Goal: Transaction & Acquisition: Purchase product/service

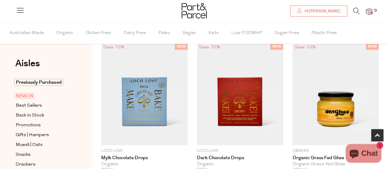
scroll to position [312, 0]
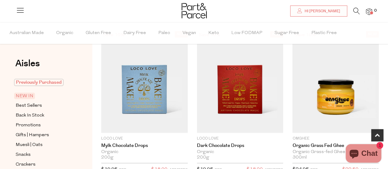
click at [43, 83] on span "Previously Purchased" at bounding box center [38, 82] width 49 height 7
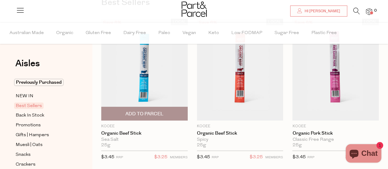
click at [142, 114] on span "Add To Parcel" at bounding box center [145, 114] width 38 height 6
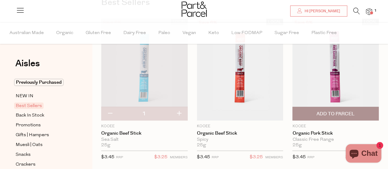
click at [340, 114] on span "Add To Parcel" at bounding box center [336, 114] width 38 height 6
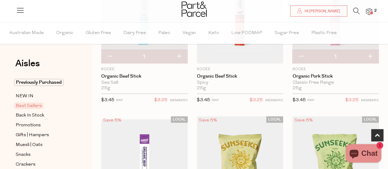
scroll to position [204, 0]
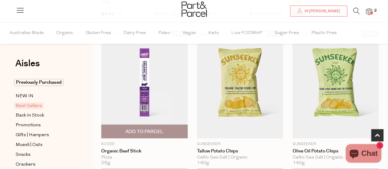
click at [141, 129] on span "Add To Parcel" at bounding box center [145, 132] width 38 height 6
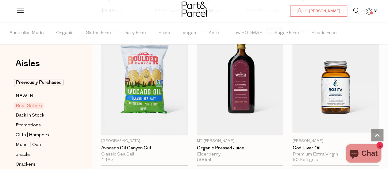
scroll to position [381, 0]
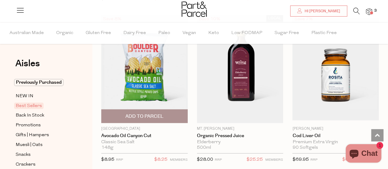
click at [142, 114] on span "Add To Parcel" at bounding box center [145, 116] width 38 height 6
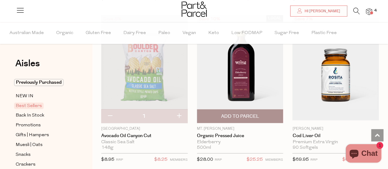
click at [239, 115] on span "Add To Parcel" at bounding box center [240, 116] width 38 height 6
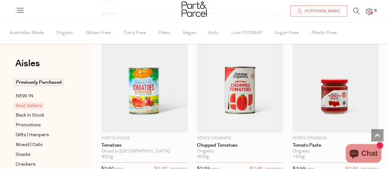
scroll to position [1314, 0]
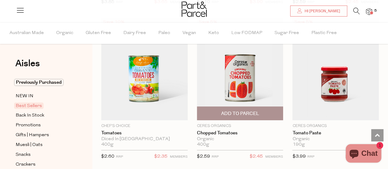
click at [239, 110] on span "Add To Parcel" at bounding box center [240, 113] width 38 height 6
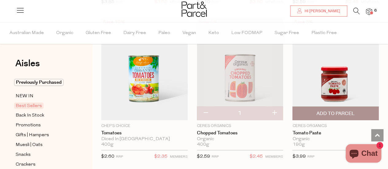
click at [335, 110] on span "Add To Parcel" at bounding box center [336, 113] width 38 height 6
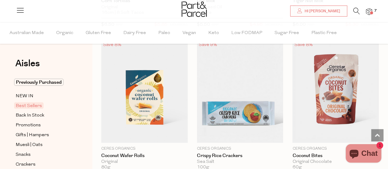
scroll to position [1772, 0]
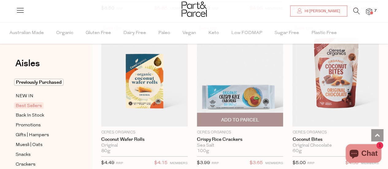
click at [235, 117] on span "Add To Parcel" at bounding box center [240, 120] width 38 height 6
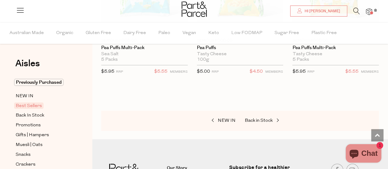
scroll to position [2206, 0]
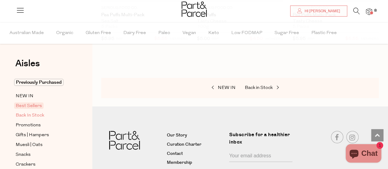
click at [37, 114] on span "Back In Stock" at bounding box center [30, 115] width 29 height 7
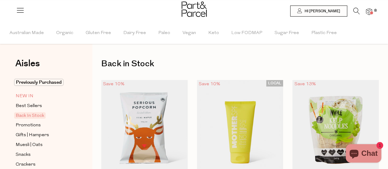
click at [24, 99] on span "NEW IN" at bounding box center [25, 96] width 18 height 7
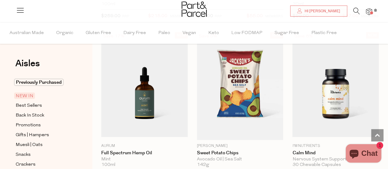
scroll to position [679, 0]
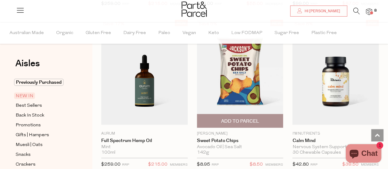
click at [247, 115] on span "Add To Parcel" at bounding box center [240, 120] width 83 height 13
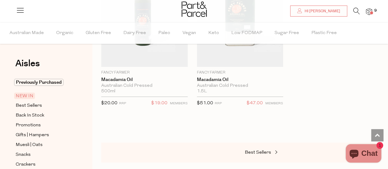
scroll to position [1052, 0]
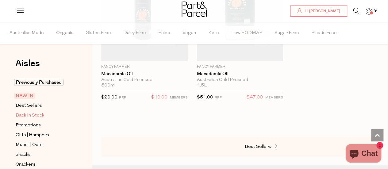
click at [29, 118] on span "Back In Stock" at bounding box center [30, 115] width 29 height 7
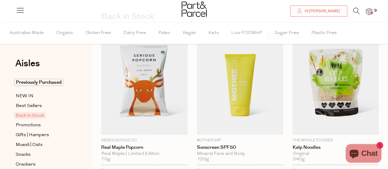
scroll to position [53, 0]
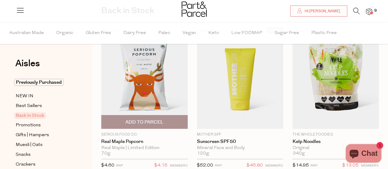
click at [141, 121] on span "Add To Parcel" at bounding box center [145, 122] width 38 height 6
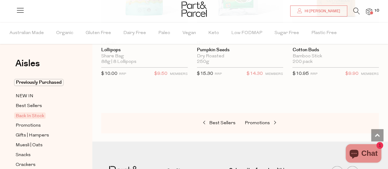
scroll to position [499, 0]
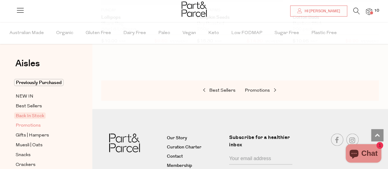
click at [28, 124] on span "Promotions" at bounding box center [28, 125] width 25 height 7
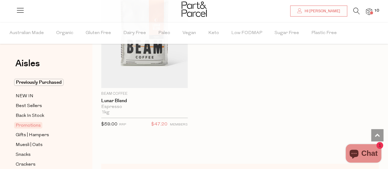
scroll to position [1039, 0]
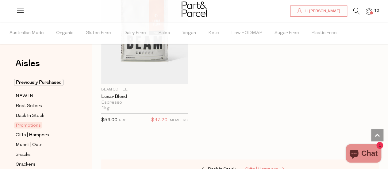
click at [272, 167] on span "Gifts | Hampers" at bounding box center [261, 169] width 33 height 5
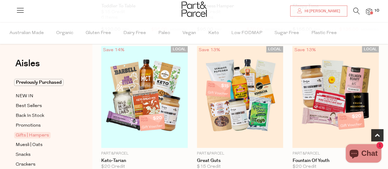
scroll to position [356, 0]
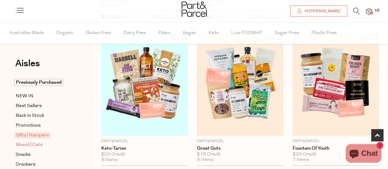
click at [36, 143] on span "Muesli | Oats" at bounding box center [29, 144] width 27 height 7
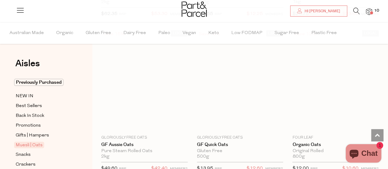
scroll to position [2389, 0]
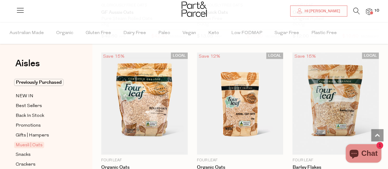
scroll to position [2622, 0]
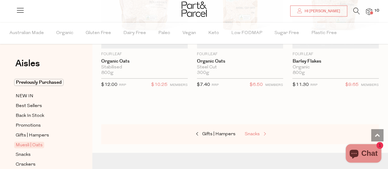
click at [255, 132] on span "Snacks" at bounding box center [252, 134] width 15 height 5
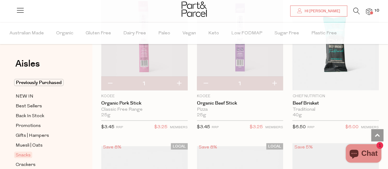
scroll to position [548, 0]
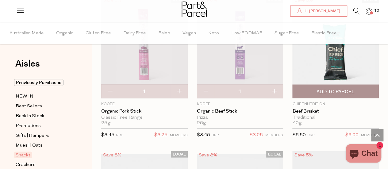
click at [336, 88] on span "Add To Parcel" at bounding box center [336, 91] width 38 height 6
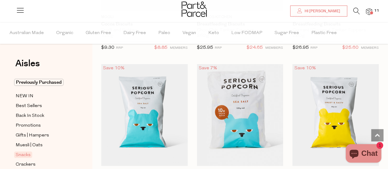
scroll to position [2218, 0]
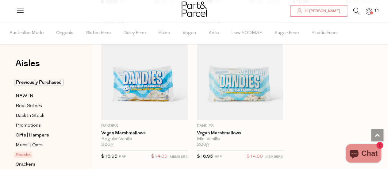
scroll to position [3629, 0]
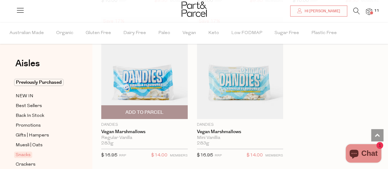
click at [151, 109] on span "Add To Parcel" at bounding box center [145, 112] width 38 height 6
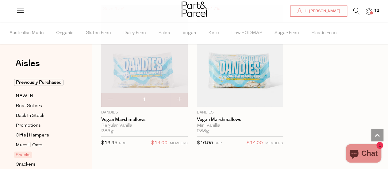
scroll to position [3707, 0]
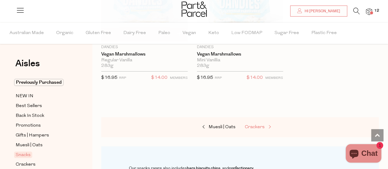
click at [257, 125] on span "Crackers" at bounding box center [255, 127] width 20 height 5
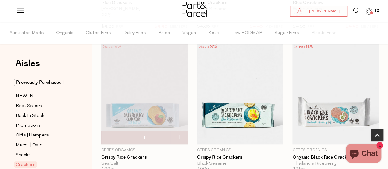
scroll to position [89, 0]
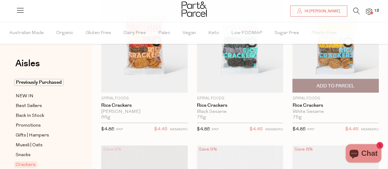
click at [337, 83] on span "Add To Parcel" at bounding box center [336, 86] width 38 height 6
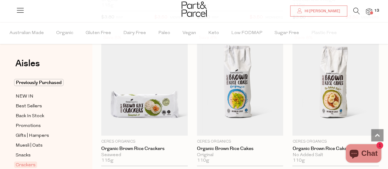
scroll to position [523, 0]
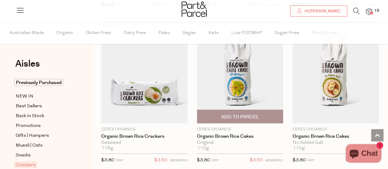
click at [240, 115] on span "Add To Parcel" at bounding box center [240, 117] width 38 height 6
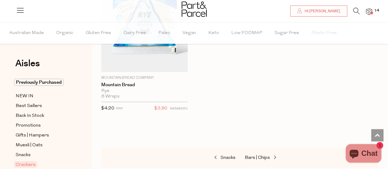
scroll to position [1984, 0]
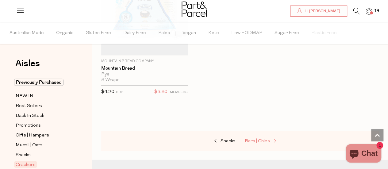
click at [262, 139] on span "Bars | Chips" at bounding box center [257, 141] width 25 height 5
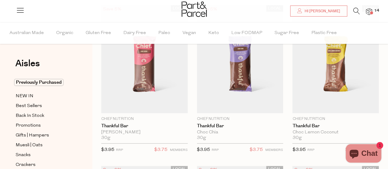
scroll to position [69, 0]
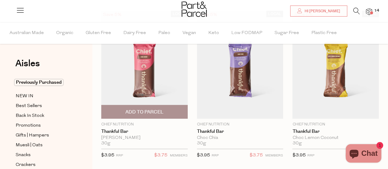
click at [150, 114] on span "Add To Parcel" at bounding box center [145, 112] width 38 height 6
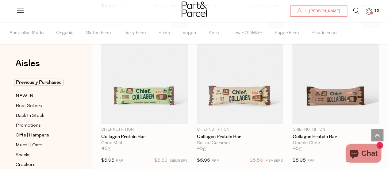
scroll to position [679, 0]
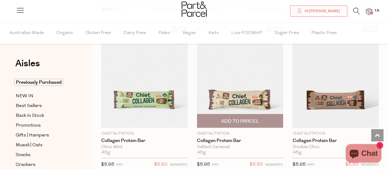
click at [244, 119] on span "Add To Parcel" at bounding box center [240, 121] width 38 height 6
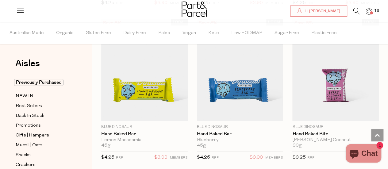
scroll to position [1318, 0]
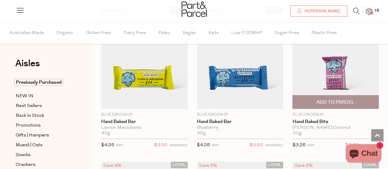
click at [341, 99] on span "Add To Parcel" at bounding box center [336, 102] width 38 height 6
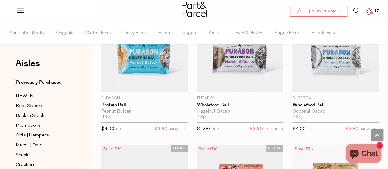
scroll to position [2353, 0]
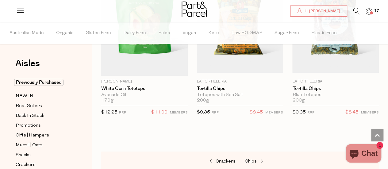
scroll to position [3560, 0]
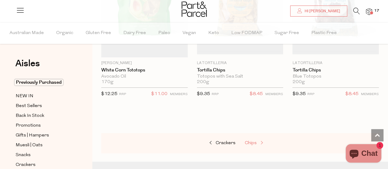
click at [253, 141] on span "Chips" at bounding box center [251, 143] width 12 height 5
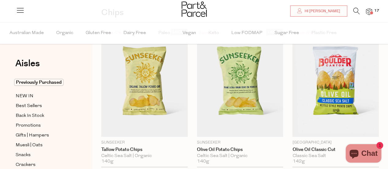
scroll to position [57, 0]
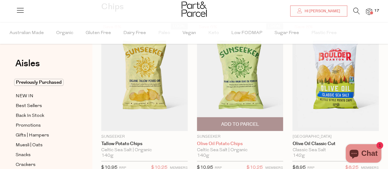
click at [227, 144] on link "Olive Oil Potato Chips" at bounding box center [240, 144] width 87 height 6
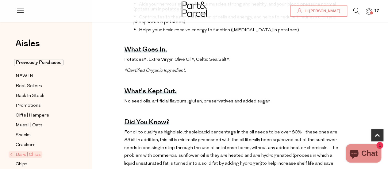
scroll to position [284, 0]
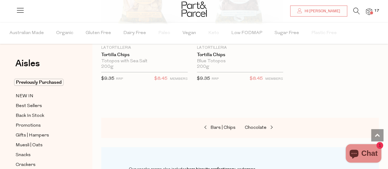
scroll to position [948, 0]
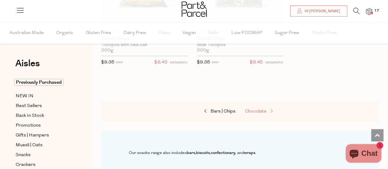
click at [257, 110] on span "Chocolate" at bounding box center [256, 111] width 22 height 5
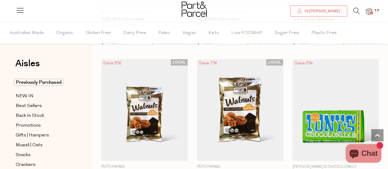
scroll to position [1923, 0]
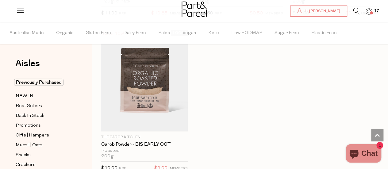
scroll to position [3069, 0]
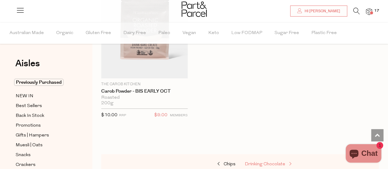
click at [264, 162] on span "Drinking Chocolate" at bounding box center [265, 164] width 41 height 5
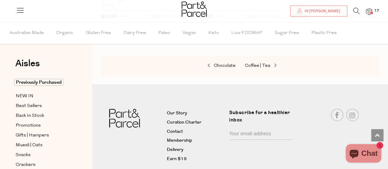
scroll to position [1002, 0]
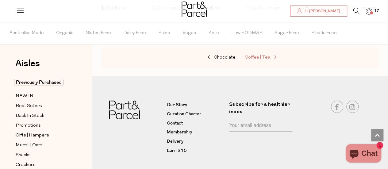
click at [259, 55] on span "Coffee | Tea" at bounding box center [257, 57] width 25 height 5
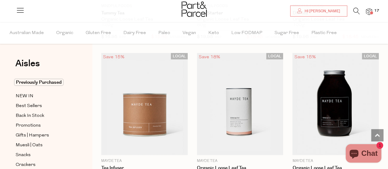
scroll to position [1894, 0]
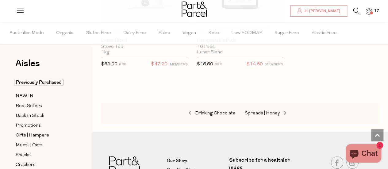
scroll to position [4706, 0]
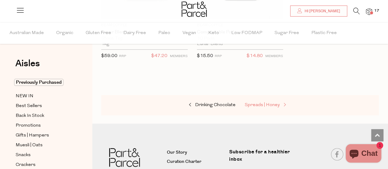
click at [262, 103] on span "Spreads | Honey" at bounding box center [262, 105] width 35 height 5
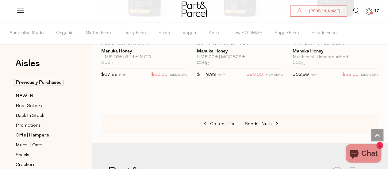
scroll to position [2222, 0]
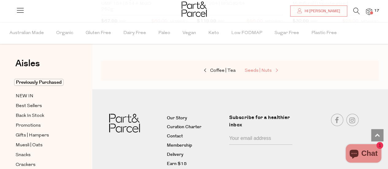
click at [265, 68] on span "Seeds | Nuts" at bounding box center [258, 70] width 27 height 5
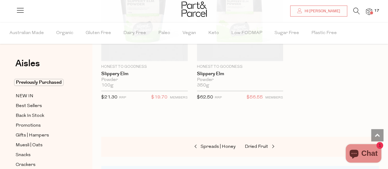
scroll to position [2447, 0]
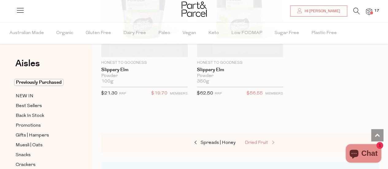
click at [253, 141] on span "Dried Fruit" at bounding box center [256, 143] width 23 height 5
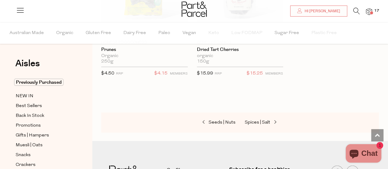
scroll to position [618, 0]
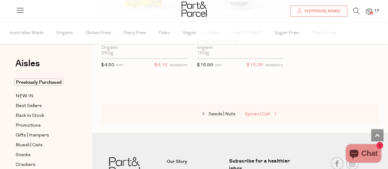
click at [256, 112] on span "Spices | Salt" at bounding box center [257, 114] width 25 height 5
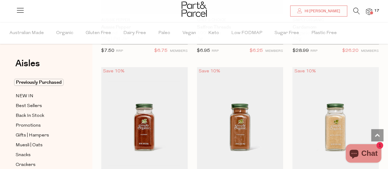
scroll to position [1047, 0]
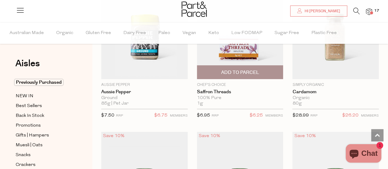
click at [248, 66] on span "Add To Parcel" at bounding box center [240, 72] width 83 height 13
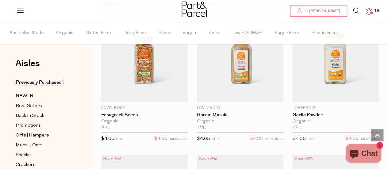
scroll to position [2242, 0]
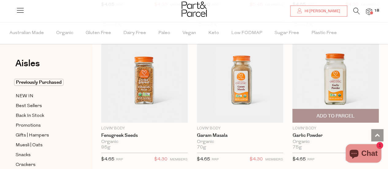
click at [338, 113] on span "Add To Parcel" at bounding box center [336, 116] width 38 height 6
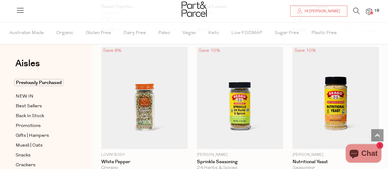
scroll to position [2983, 0]
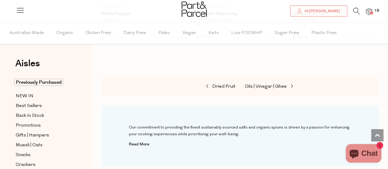
click at [265, 77] on div "Dried Fruit Oils | Vinegar | Ghee" at bounding box center [240, 87] width 278 height 20
click at [266, 84] on span "Oils | Vinegar | Ghee" at bounding box center [266, 86] width 42 height 5
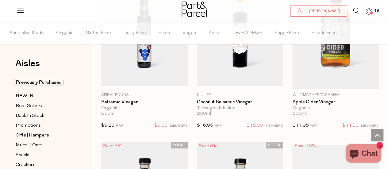
scroll to position [2364, 0]
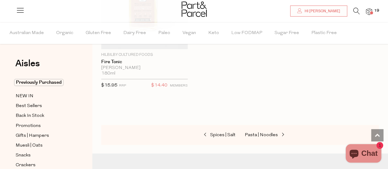
scroll to position [2797, 0]
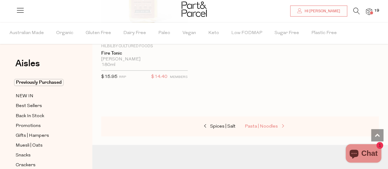
click at [272, 124] on span "Pasta | Noodles" at bounding box center [261, 126] width 33 height 5
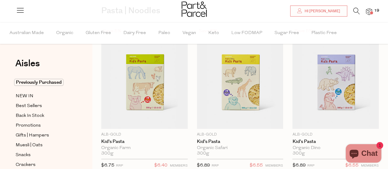
scroll to position [65, 0]
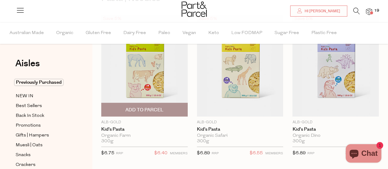
click at [156, 110] on span "Add To Parcel" at bounding box center [145, 110] width 38 height 6
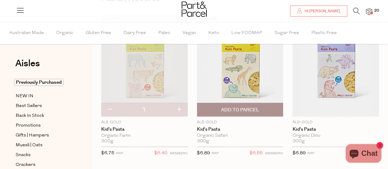
click at [246, 108] on span "Add To Parcel" at bounding box center [240, 110] width 38 height 6
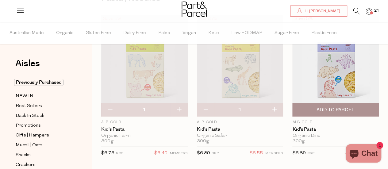
click at [335, 110] on span "Add To Parcel" at bounding box center [336, 110] width 38 height 6
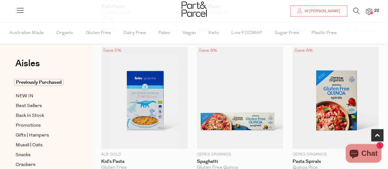
scroll to position [217, 0]
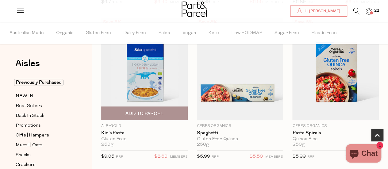
click at [153, 110] on span "Add To Parcel" at bounding box center [145, 113] width 38 height 6
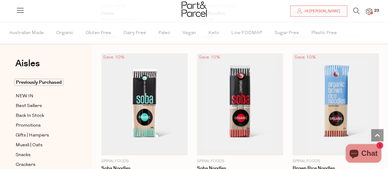
scroll to position [1911, 0]
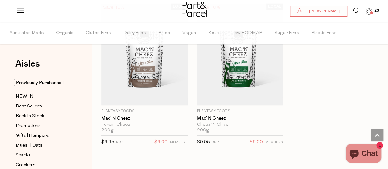
scroll to position [2913, 0]
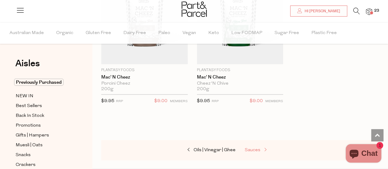
click at [251, 148] on span "Sauces" at bounding box center [253, 150] width 16 height 5
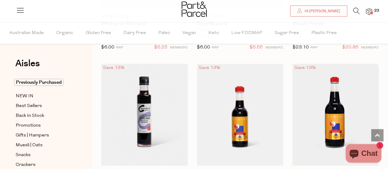
scroll to position [2385, 0]
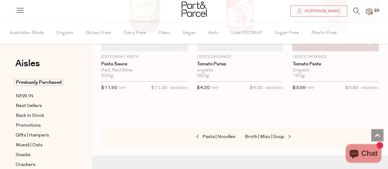
scroll to position [3444, 0]
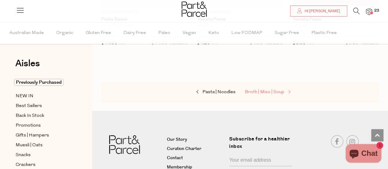
click at [281, 90] on span "Broth | Miso | Soup" at bounding box center [265, 92] width 40 height 5
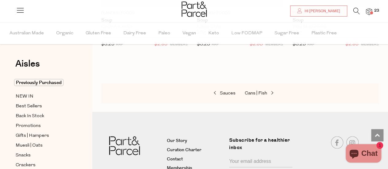
scroll to position [1747, 0]
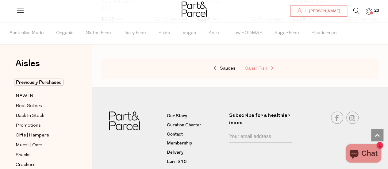
click at [263, 66] on span "Cans | Fish" at bounding box center [256, 68] width 22 height 5
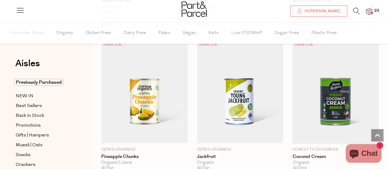
scroll to position [671, 0]
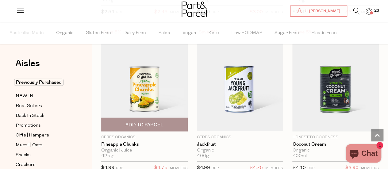
click at [153, 123] on span "Add To Parcel" at bounding box center [145, 125] width 38 height 6
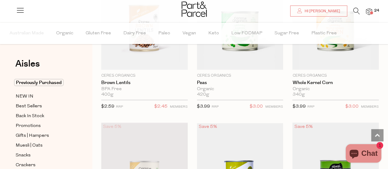
scroll to position [544, 0]
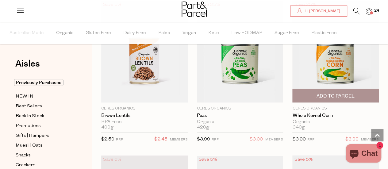
click at [337, 93] on span "Add To Parcel" at bounding box center [336, 96] width 38 height 6
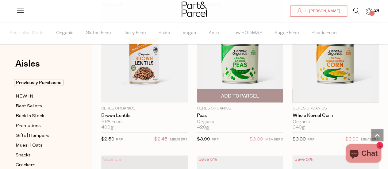
click at [243, 93] on span "Add To Parcel" at bounding box center [240, 96] width 38 height 6
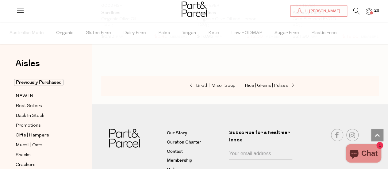
scroll to position [1272, 0]
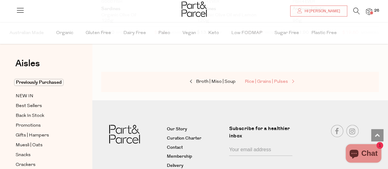
click at [282, 79] on span "Rice | Grains | Pulses" at bounding box center [266, 81] width 43 height 5
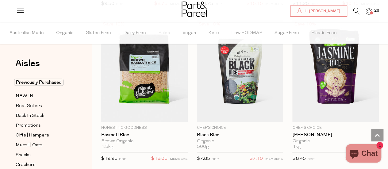
scroll to position [687, 0]
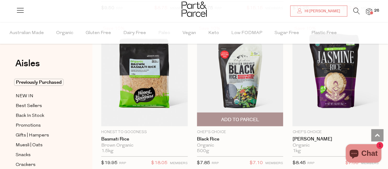
click at [239, 117] on span "Add To Parcel" at bounding box center [240, 120] width 38 height 6
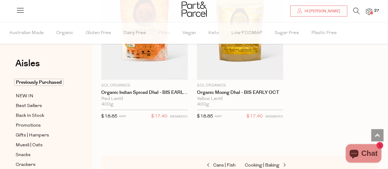
scroll to position [2025, 0]
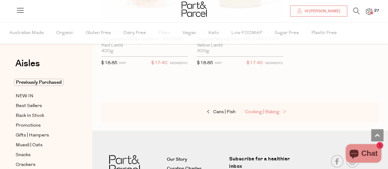
click at [274, 110] on span "Cooking | Baking" at bounding box center [262, 112] width 35 height 5
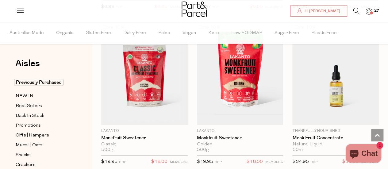
scroll to position [2234, 0]
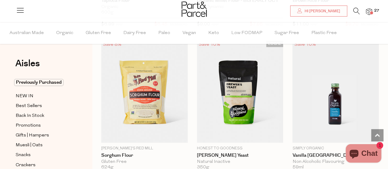
scroll to position [3927, 0]
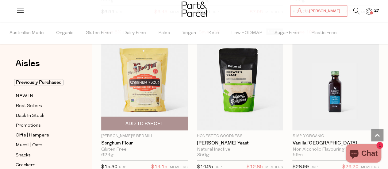
click at [135, 121] on span "Add To Parcel" at bounding box center [145, 124] width 38 height 6
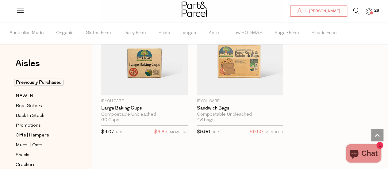
scroll to position [4431, 0]
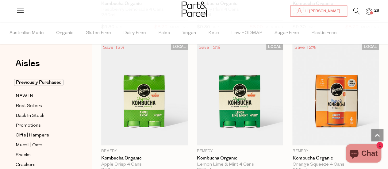
scroll to position [1493, 0]
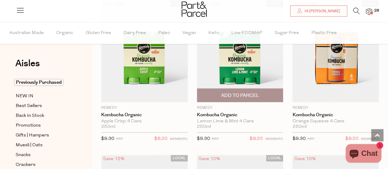
click at [239, 92] on span "Add To Parcel" at bounding box center [240, 95] width 38 height 6
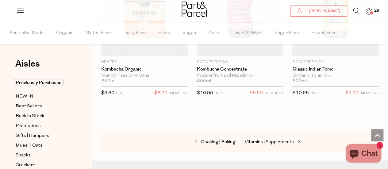
scroll to position [1698, 0]
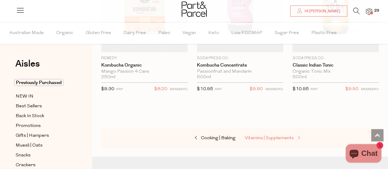
click at [277, 136] on span "Vitamins | Supplements" at bounding box center [269, 138] width 49 height 5
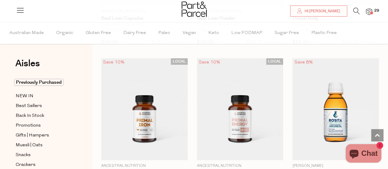
scroll to position [2372, 0]
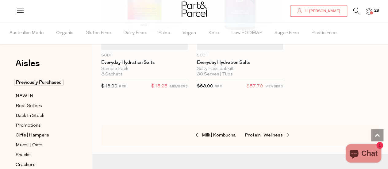
scroll to position [3416, 0]
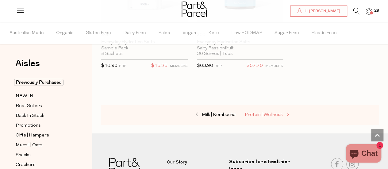
click at [267, 113] on span "Protein | Wellness" at bounding box center [264, 115] width 38 height 5
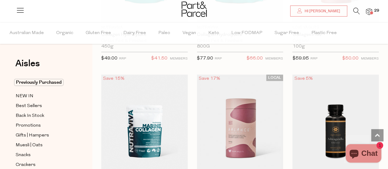
scroll to position [1296, 0]
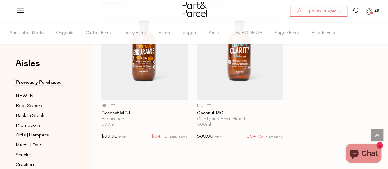
scroll to position [4300, 0]
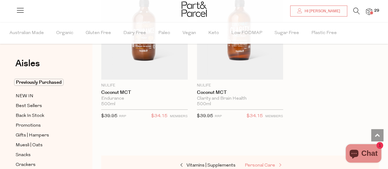
click at [269, 163] on span "Personal Care" at bounding box center [260, 165] width 30 height 5
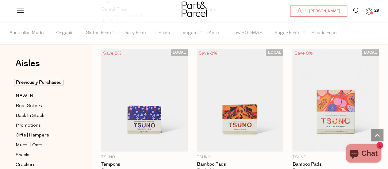
scroll to position [2356, 0]
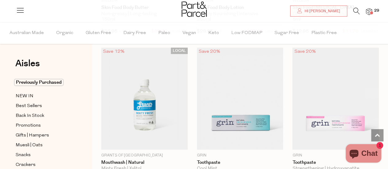
scroll to position [1277, 0]
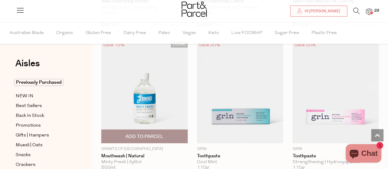
click at [144, 134] on span "Add To Parcel" at bounding box center [145, 137] width 38 height 6
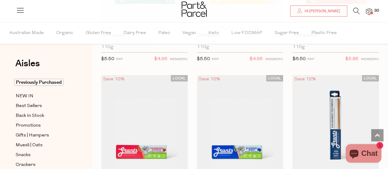
scroll to position [1895, 0]
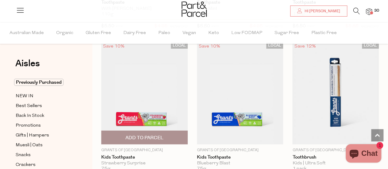
click at [150, 113] on img at bounding box center [144, 93] width 87 height 102
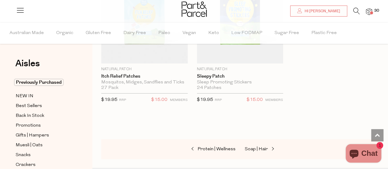
scroll to position [2149, 0]
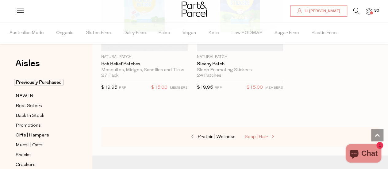
click at [262, 135] on span "Soap | Hair" at bounding box center [256, 137] width 23 height 5
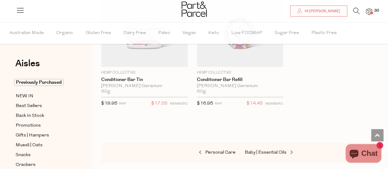
scroll to position [4791, 0]
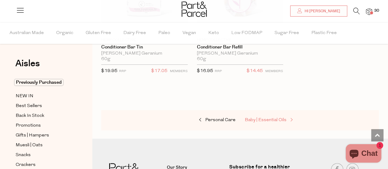
click at [272, 118] on span "Baby | Essential Oils" at bounding box center [266, 120] width 42 height 5
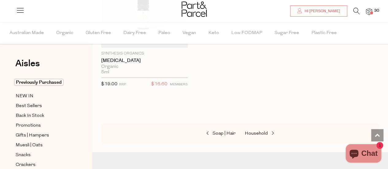
scroll to position [924, 0]
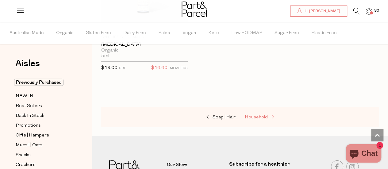
click at [257, 115] on span "Household" at bounding box center [256, 117] width 23 height 5
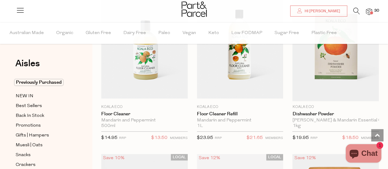
scroll to position [1313, 0]
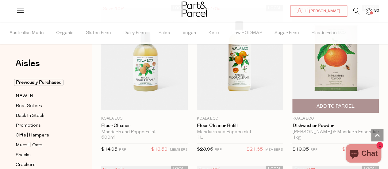
click at [339, 103] on span "Add To Parcel" at bounding box center [336, 106] width 38 height 6
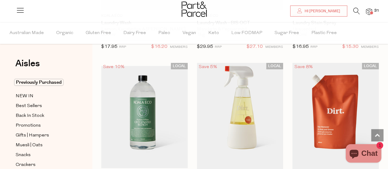
scroll to position [2369, 0]
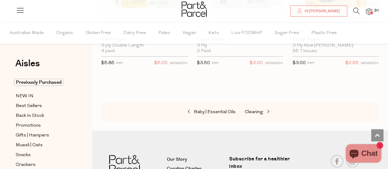
scroll to position [4239, 0]
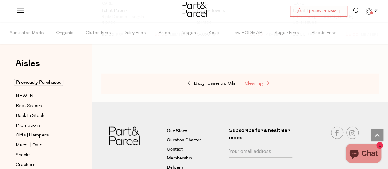
click at [261, 81] on span "Cleaning" at bounding box center [254, 83] width 18 height 5
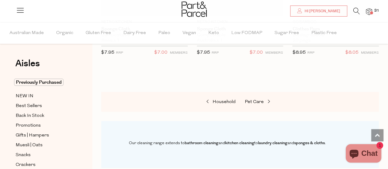
scroll to position [651, 0]
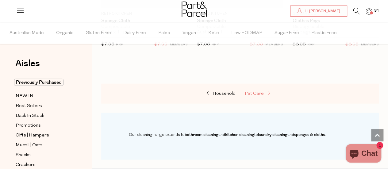
click at [258, 92] on span "Pet Care" at bounding box center [254, 93] width 19 height 5
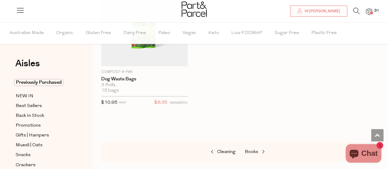
scroll to position [433, 0]
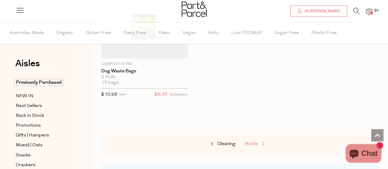
click at [253, 142] on span "Books" at bounding box center [252, 144] width 14 height 5
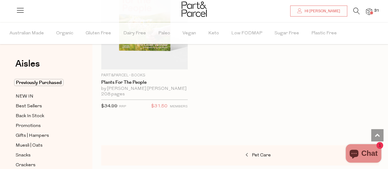
scroll to position [602, 0]
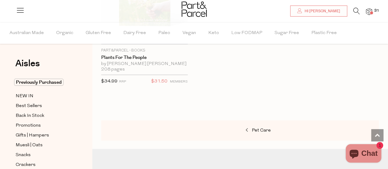
click at [373, 11] on span "31" at bounding box center [377, 11] width 8 height 6
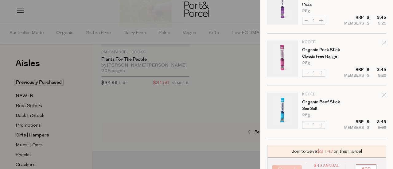
scroll to position [1546, 0]
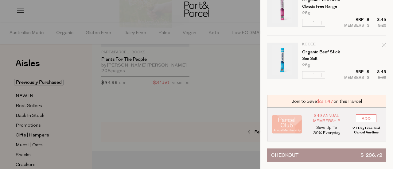
click at [309, 153] on button "Checkout $ 236.72" at bounding box center [326, 156] width 119 height 14
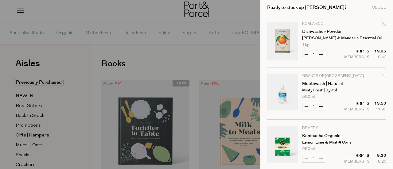
scroll to position [607, 0]
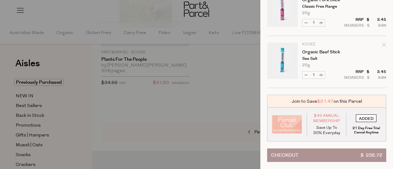
type input "ADDED"
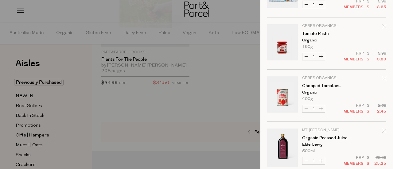
scroll to position [1560, 0]
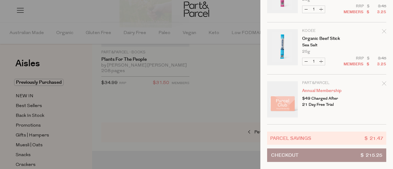
click at [300, 149] on button "Checkout $ 215.25" at bounding box center [326, 156] width 119 height 14
